Goal: Task Accomplishment & Management: Use online tool/utility

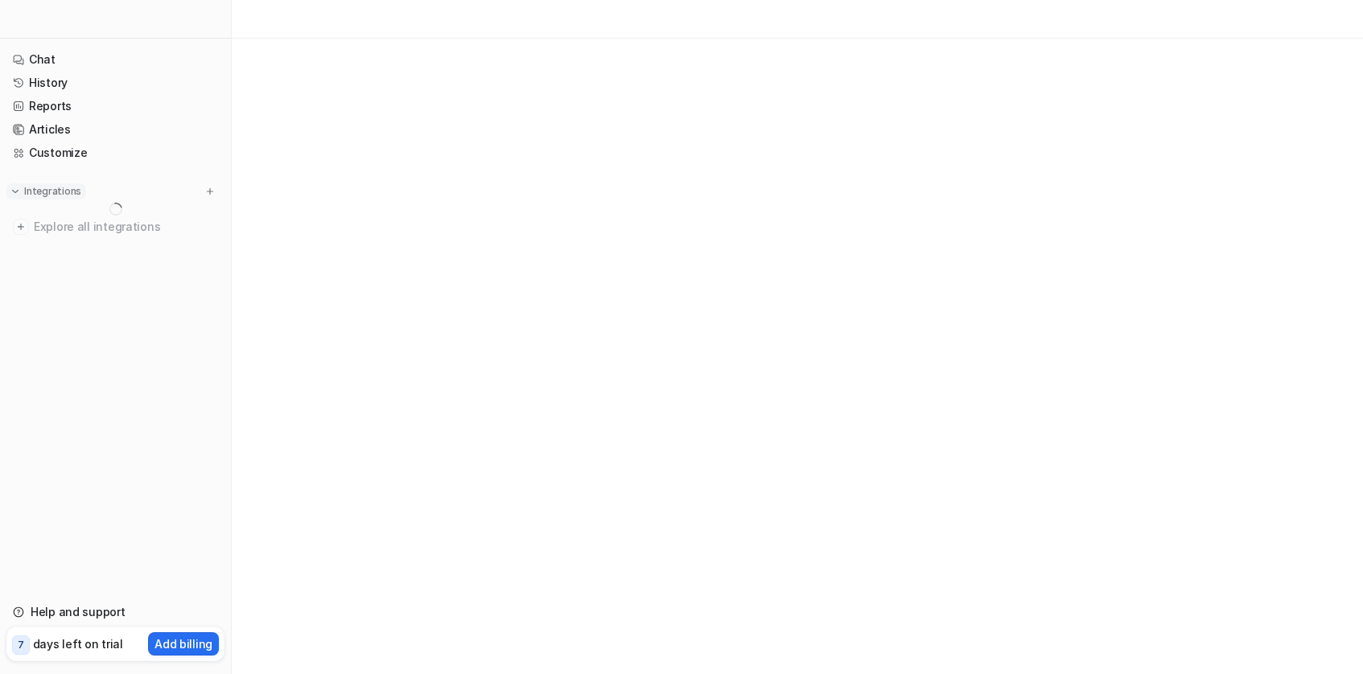
click at [78, 195] on button "Integrations" at bounding box center [46, 192] width 80 height 16
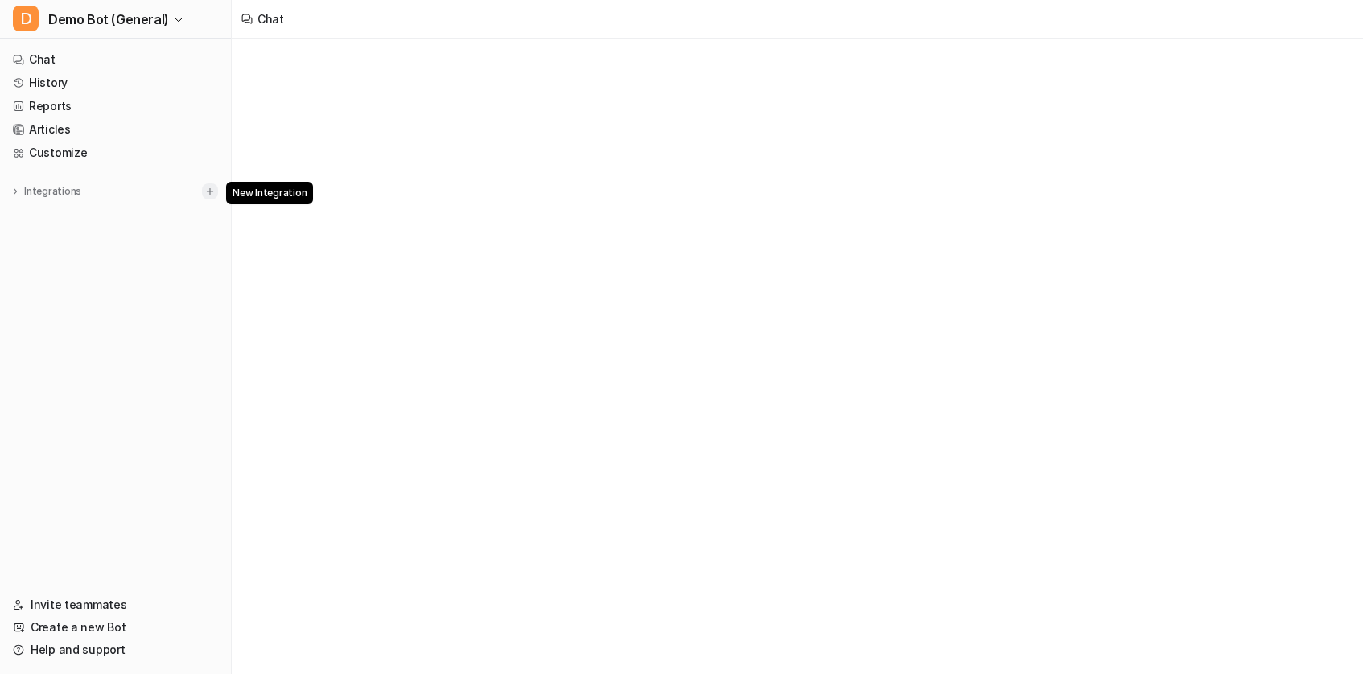
click at [209, 188] on img at bounding box center [209, 191] width 11 height 11
click at [14, 192] on img at bounding box center [15, 191] width 11 height 11
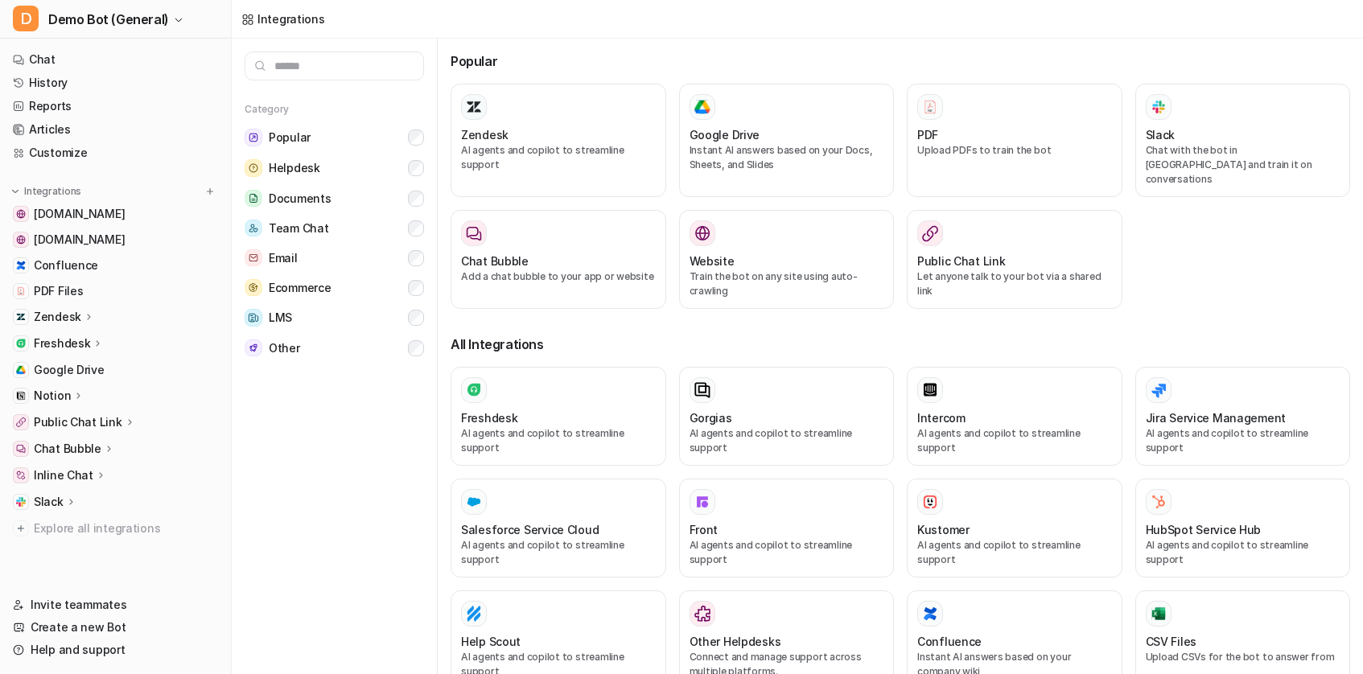
click at [79, 319] on div "Zendesk" at bounding box center [64, 317] width 61 height 16
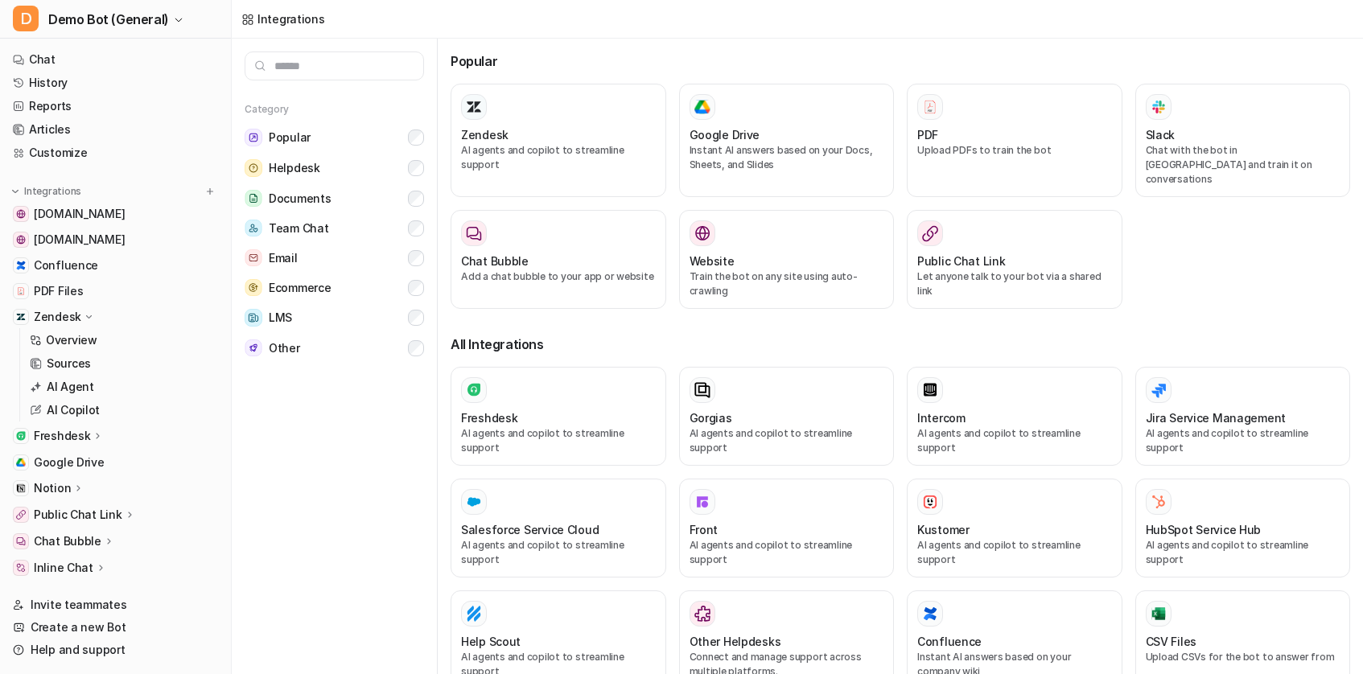
click at [79, 319] on div "Zendesk" at bounding box center [64, 317] width 61 height 16
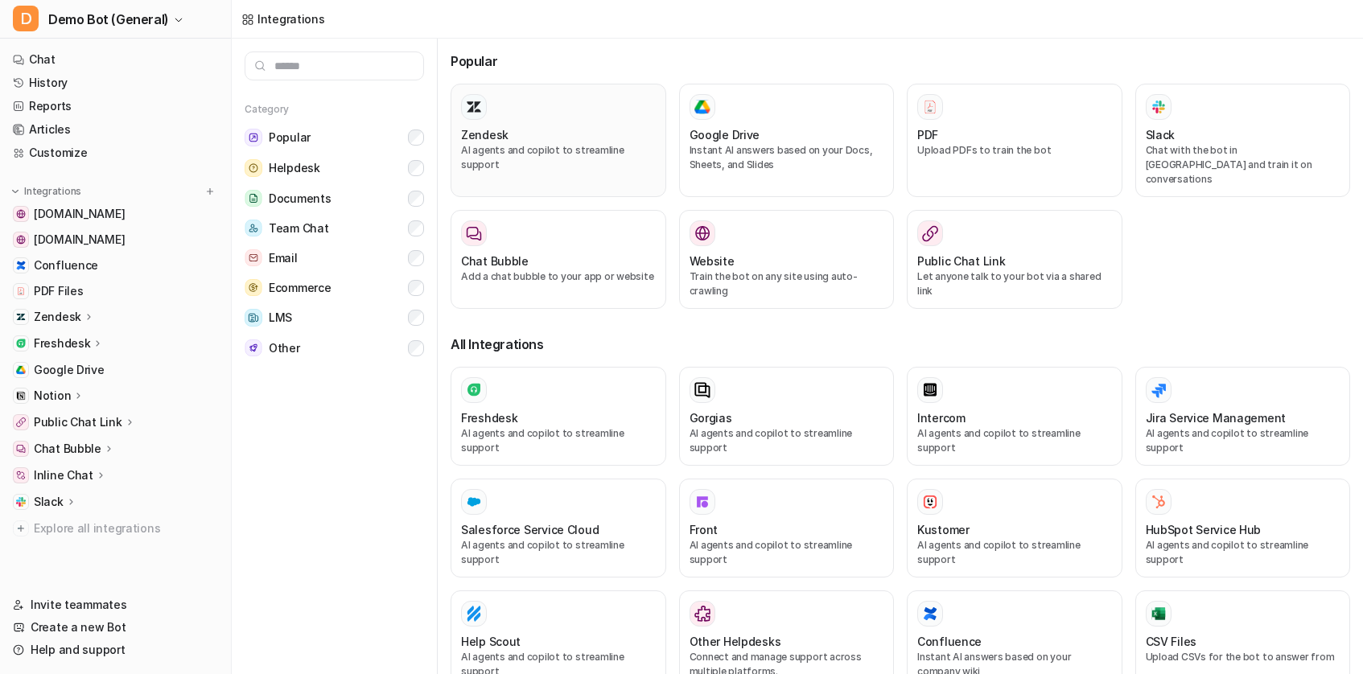
click at [592, 118] on div at bounding box center [558, 107] width 195 height 26
click at [546, 124] on div "Zendesk AI agents and copilot to streamline support" at bounding box center [558, 140] width 195 height 93
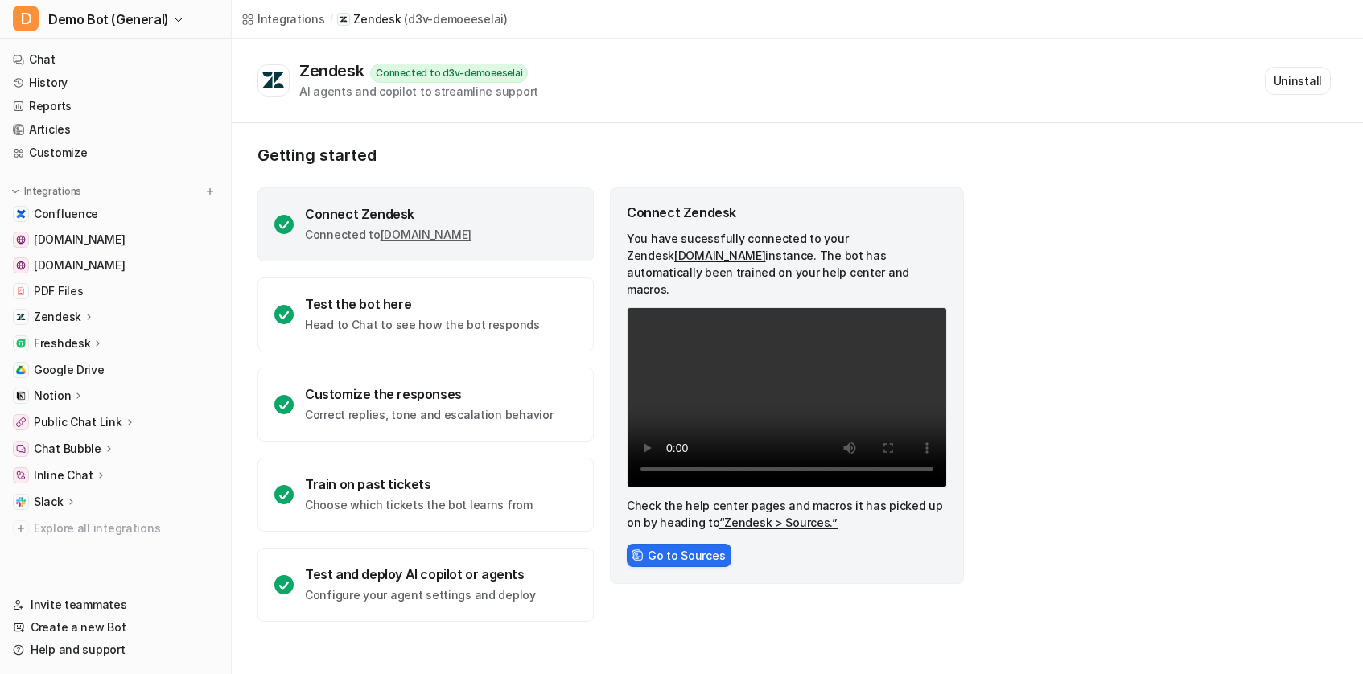
click at [77, 315] on p "Zendesk" at bounding box center [57, 317] width 47 height 16
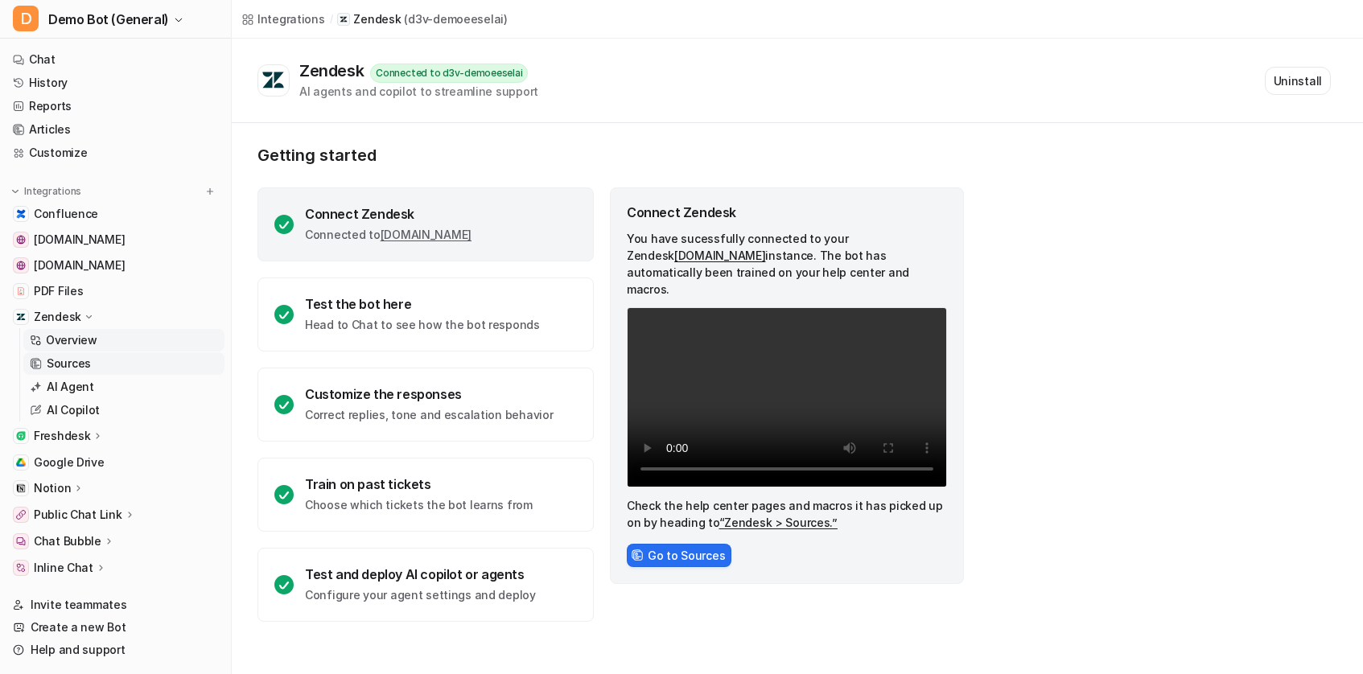
click at [97, 359] on link "Sources" at bounding box center [123, 364] width 201 height 23
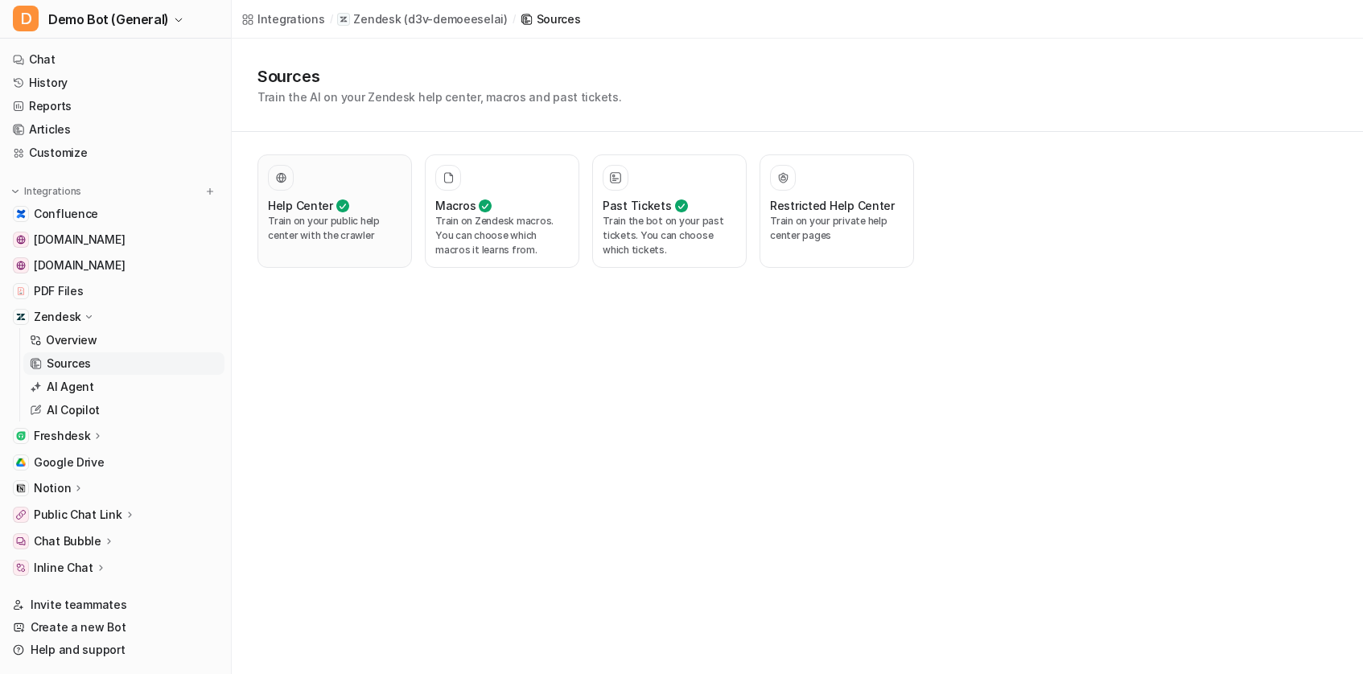
click at [312, 229] on p "Train on your public help center with the crawler" at bounding box center [335, 228] width 134 height 29
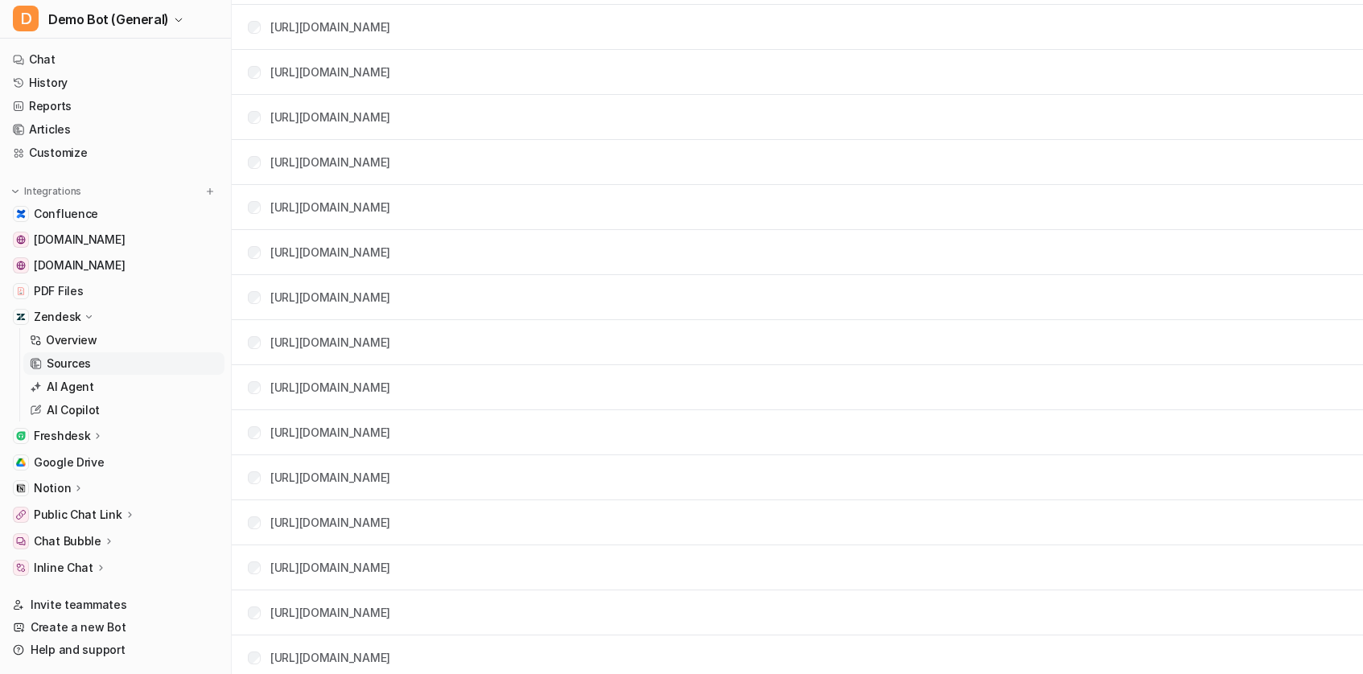
scroll to position [3734, 0]
